Goal: Ask a question

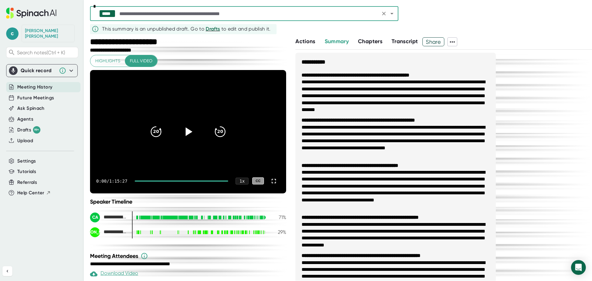
scroll to position [62, 0]
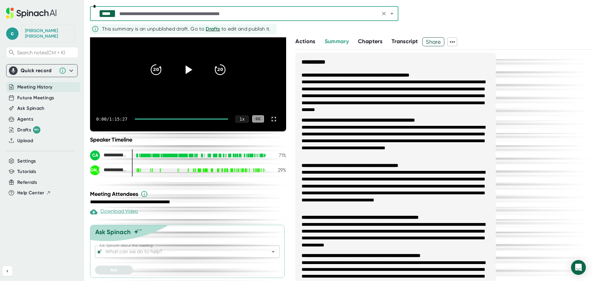
click at [186, 254] on input "Ask Spinach about this meeting:" at bounding box center [181, 251] width 155 height 9
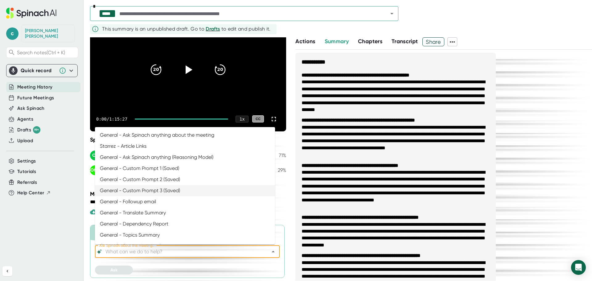
click at [149, 190] on li "General - Custom Prompt 3 (Saved)" at bounding box center [185, 190] width 180 height 11
type input "General - Custom Prompt 3 (Saved)"
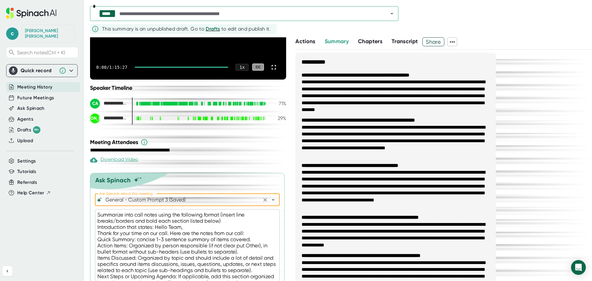
scroll to position [153, 0]
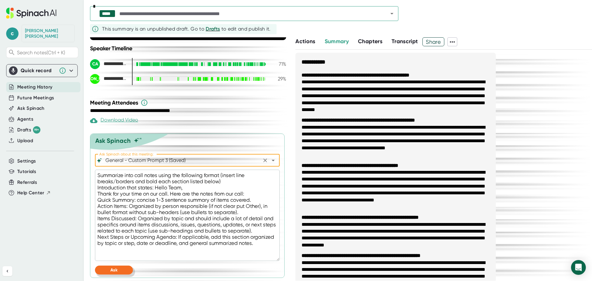
click at [116, 271] on span "Ask" at bounding box center [113, 269] width 7 height 5
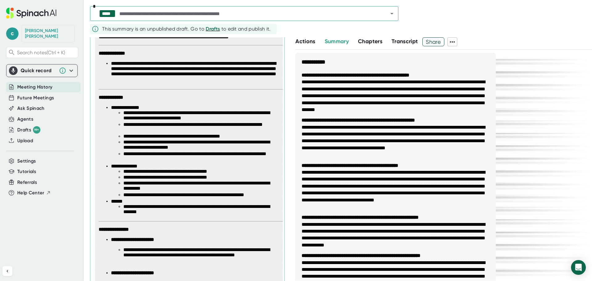
scroll to position [369, 0]
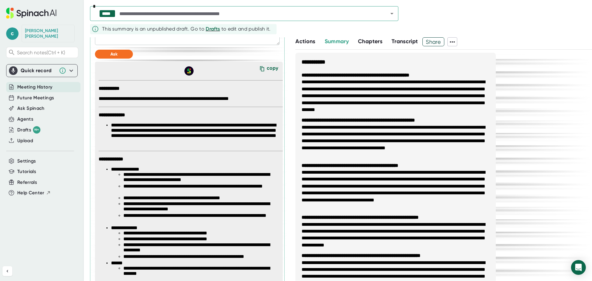
click at [267, 66] on div "copy" at bounding box center [272, 69] width 11 height 8
type textarea "x"
